Goal: Task Accomplishment & Management: Use online tool/utility

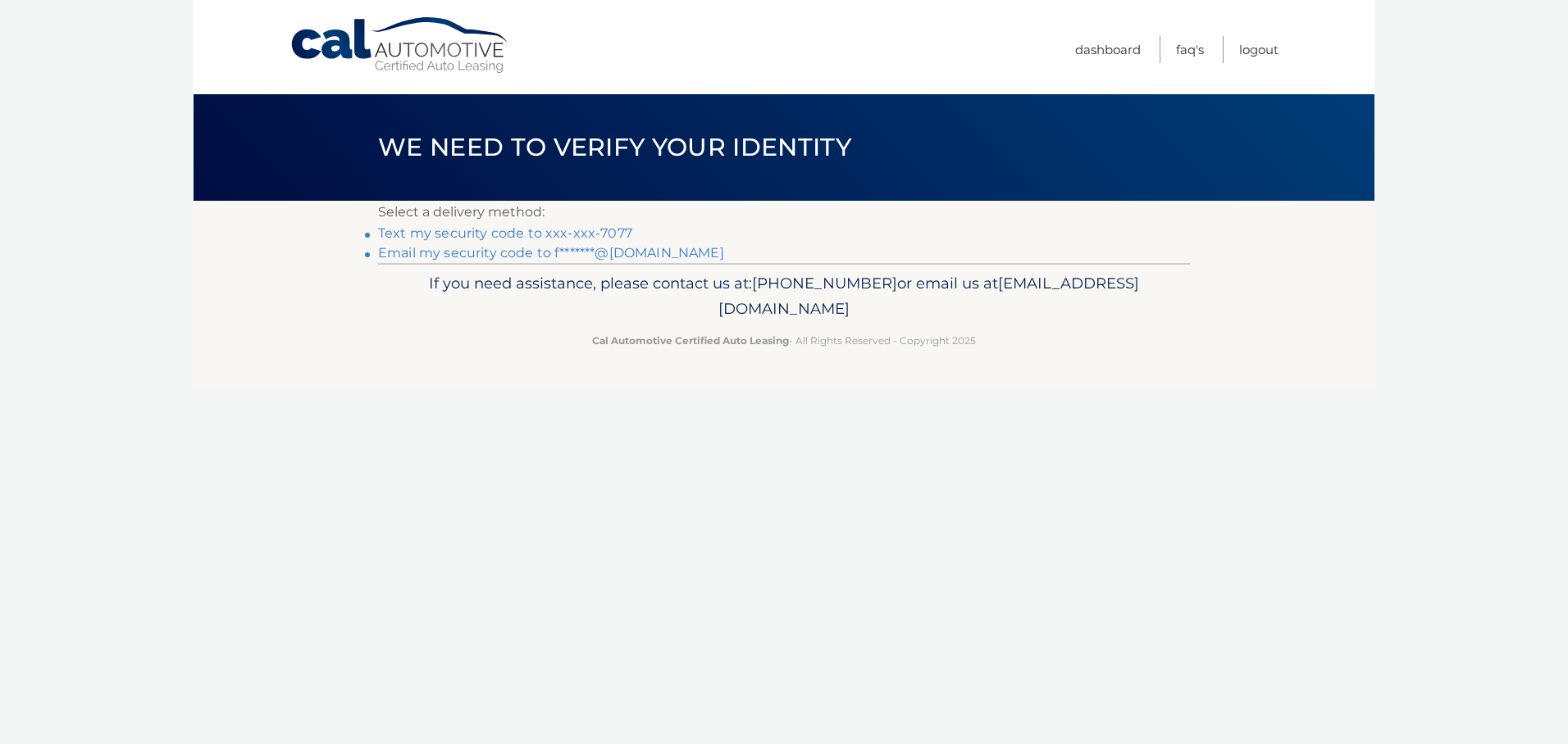
click at [519, 231] on link "Text my security code to xxx-xxx-7077" at bounding box center [505, 232] width 255 height 16
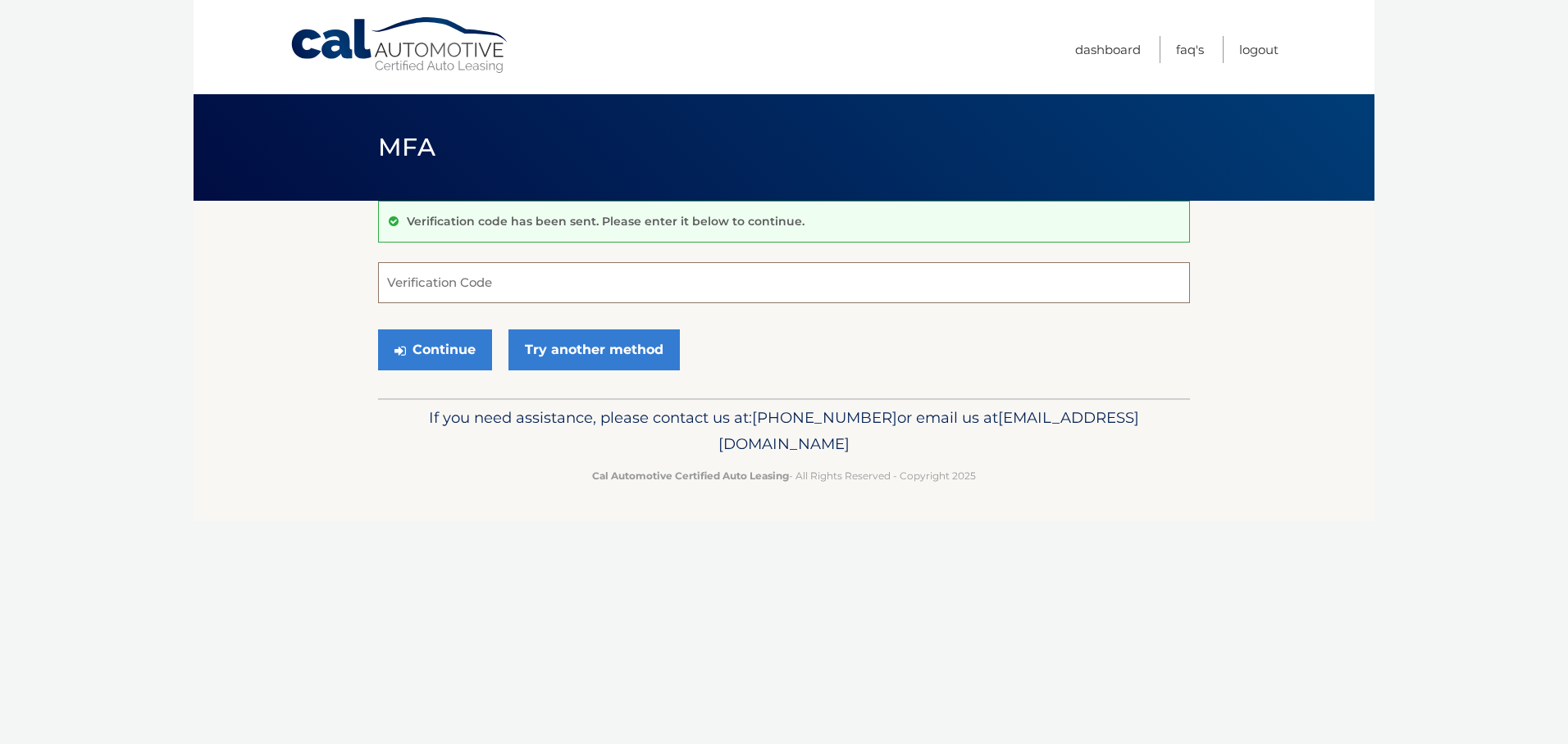
click at [462, 285] on input "Verification Code" at bounding box center [783, 282] width 812 height 41
type input "983678"
click at [378, 330] on button "Continue" at bounding box center [435, 350] width 114 height 41
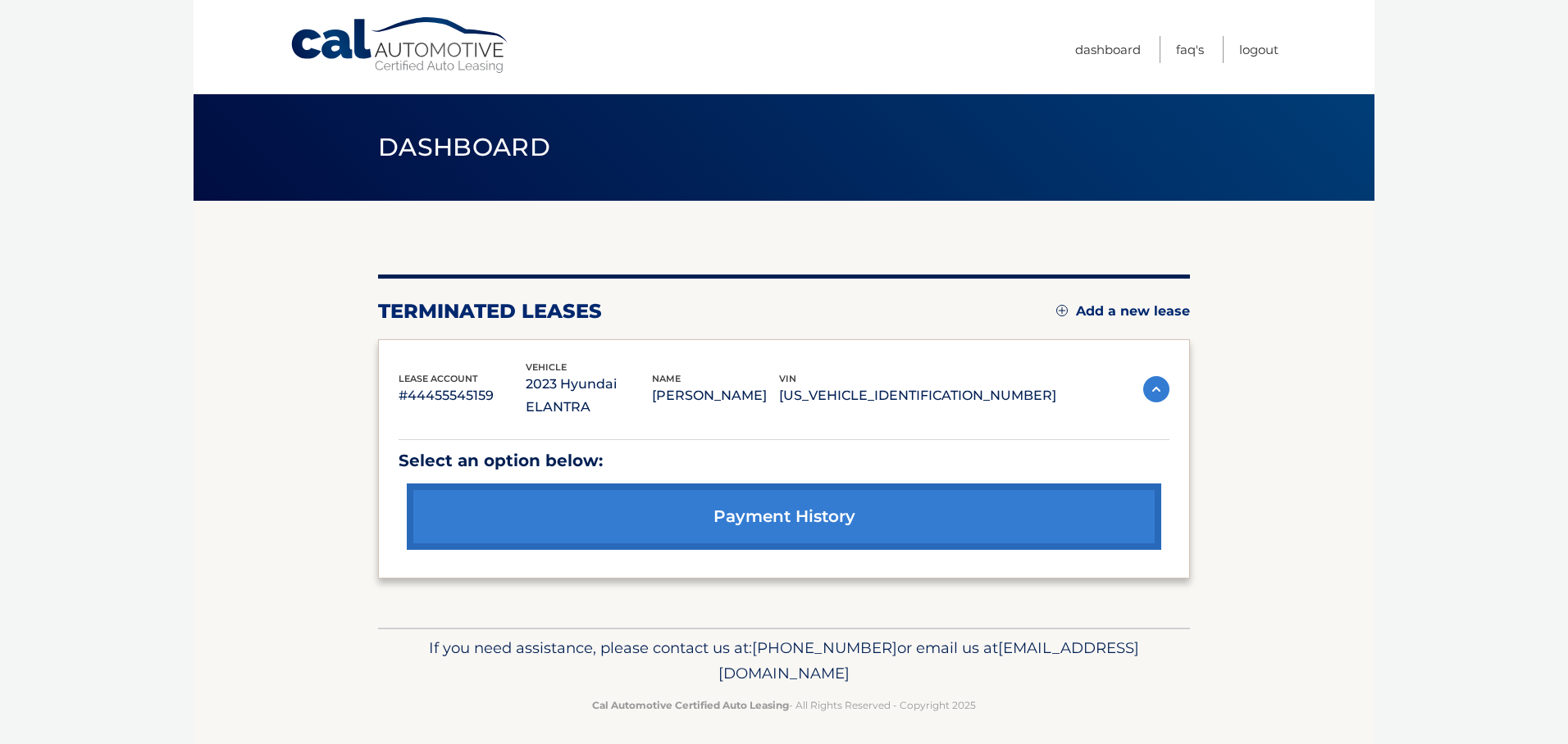
click at [1119, 310] on link "Add a new lease" at bounding box center [1122, 311] width 133 height 17
